Goal: Navigation & Orientation: Find specific page/section

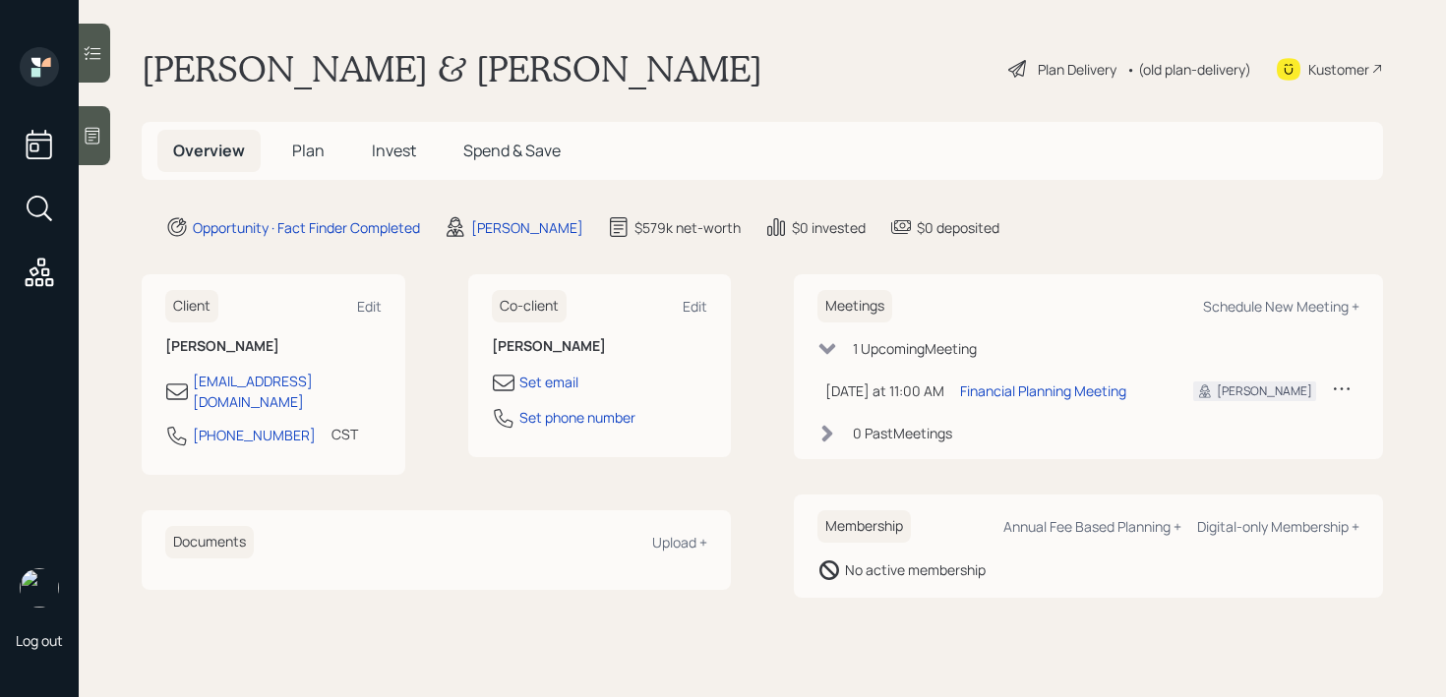
click at [105, 136] on div at bounding box center [94, 135] width 31 height 59
